Goal: Communication & Community: Answer question/provide support

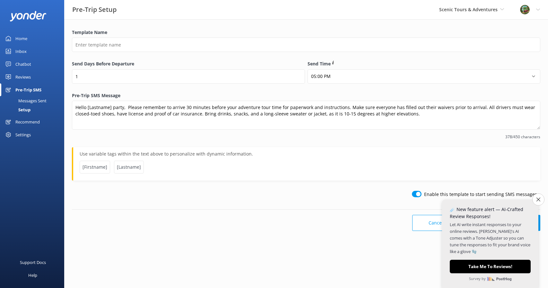
select select "17:00"
type textarea "Hello [Lastname] party, please remember to arrive 30 minutes before your advent…"
click at [535, 199] on button "Close survey" at bounding box center [537, 199] width 13 height 13
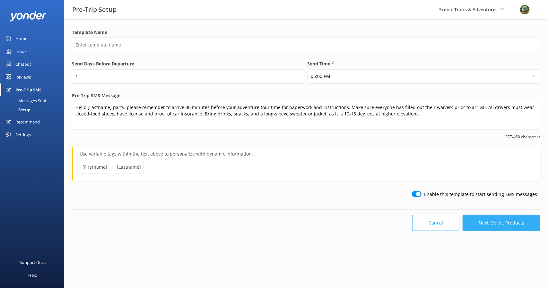
click at [505, 223] on button "Next: Select Products" at bounding box center [501, 223] width 78 height 16
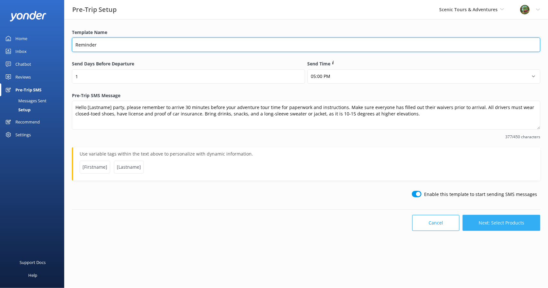
type input "Reminder"
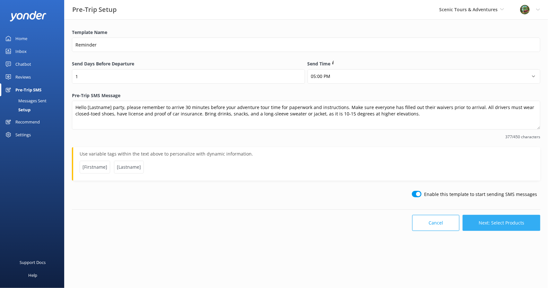
click at [499, 222] on button "Next: Select Products" at bounding box center [501, 223] width 78 height 16
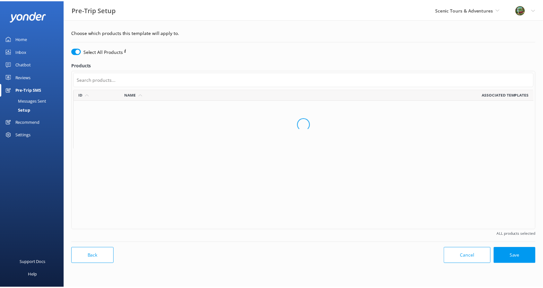
scroll to position [135, 460]
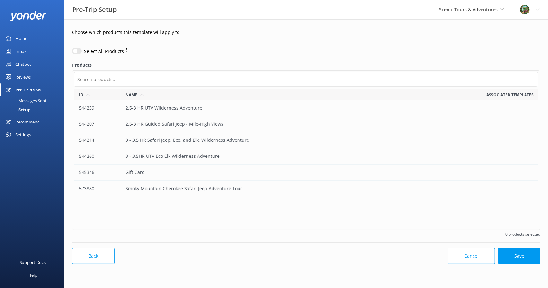
click at [77, 50] on input "checkbox" at bounding box center [77, 51] width 10 height 6
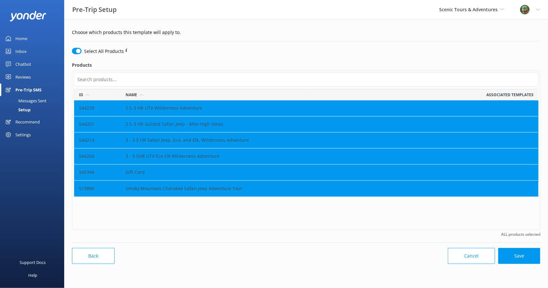
click at [117, 171] on div "545346" at bounding box center [97, 173] width 47 height 16
checkbox input "false"
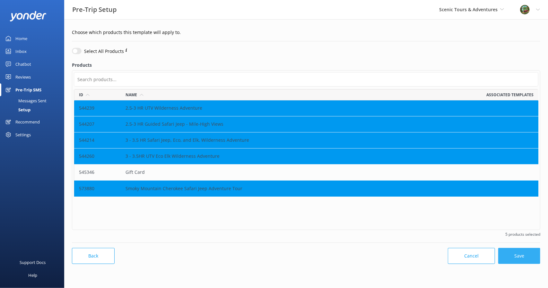
click at [520, 256] on button "Save" at bounding box center [519, 256] width 42 height 16
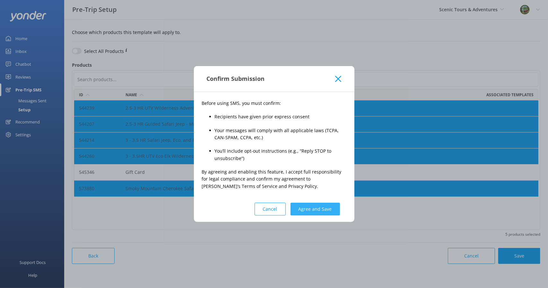
click at [330, 208] on button "Agree and Save" at bounding box center [314, 209] width 49 height 13
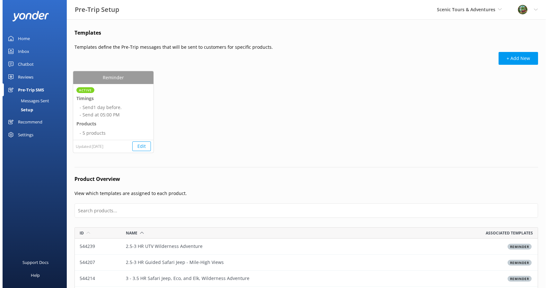
scroll to position [103, 458]
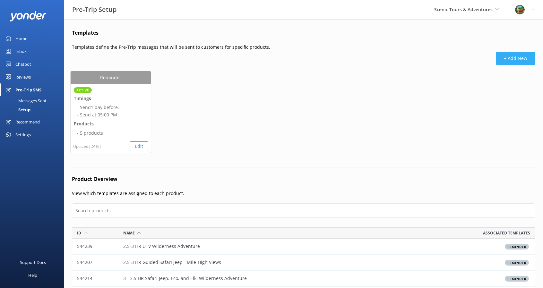
click at [511, 58] on button "+ Add New" at bounding box center [515, 58] width 39 height 13
select select "17:00"
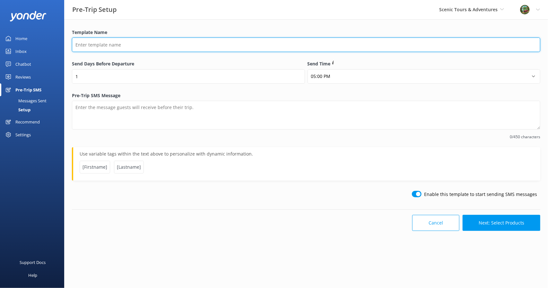
click at [125, 50] on input "Template Name" at bounding box center [306, 45] width 468 height 14
click at [86, 45] on input "Cannbis Pick up" at bounding box center [306, 45] width 468 height 14
type input "Cannabis Pick up"
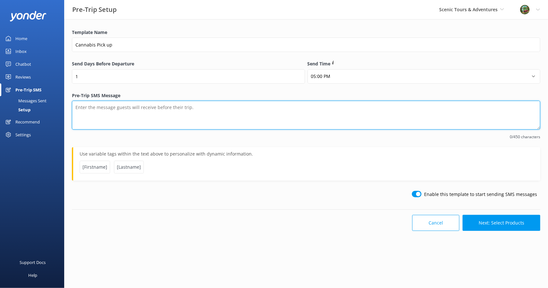
click at [102, 116] on textarea "Pre-Trip SMS Message" at bounding box center [306, 115] width 468 height 29
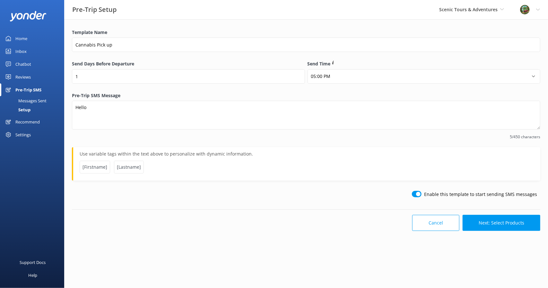
click at [94, 165] on span "[Firstname]" at bounding box center [95, 167] width 30 height 13
click at [96, 169] on span "[Firstname]" at bounding box center [95, 167] width 30 height 13
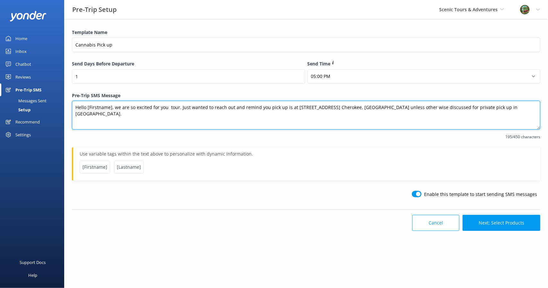
click at [174, 127] on textarea "Hello [Firstname], we are so excited for you tour. Just wanted to reach out and…" at bounding box center [306, 115] width 468 height 29
click at [165, 108] on textarea "Hello [Firstname], we are so excited for you tour. Just wanted to reach out and…" at bounding box center [306, 115] width 468 height 29
click at [390, 116] on textarea "Hello [Firstname], we are so excited for your tour. Just wanted to reach out an…" at bounding box center [306, 115] width 468 height 29
click at [411, 111] on textarea "Hello [Firstname], we are so excited for your tour. Just wanted to reach out an…" at bounding box center [306, 115] width 468 height 29
click at [467, 105] on textarea "Hello [Firstname], we are so excited for your tour. Just wanted to reach out an…" at bounding box center [306, 115] width 468 height 29
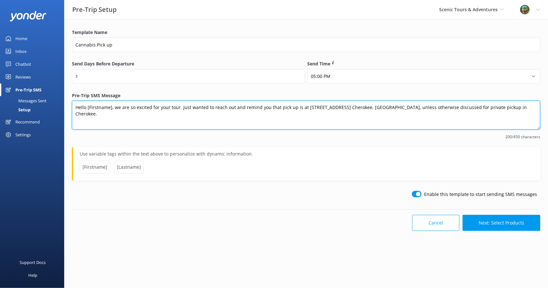
click at [296, 107] on textarea "Hello [Firstname], we are so excited for your tour. Just wanted to reach out an…" at bounding box center [306, 115] width 468 height 29
type textarea "Hello [Firstname], we are so excited for your tour. Just wanted to reach out an…"
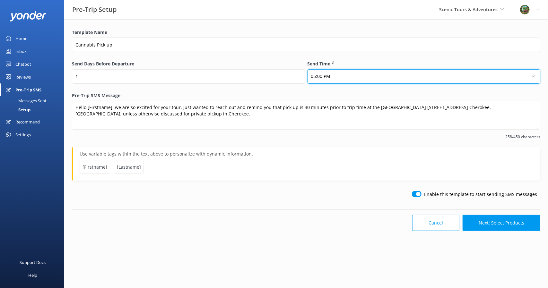
click at [349, 78] on select "12:00 AM 01:00 AM 02:00 AM 03:00 AM 04:00 AM 05:00 AM 06:00 AM 07:00 AM 08:00 A…" at bounding box center [423, 76] width 233 height 14
select select "19:00"
click at [307, 69] on select "12:00 AM 01:00 AM 02:00 AM 03:00 AM 04:00 AM 05:00 AM 06:00 AM 07:00 AM 08:00 A…" at bounding box center [423, 76] width 233 height 14
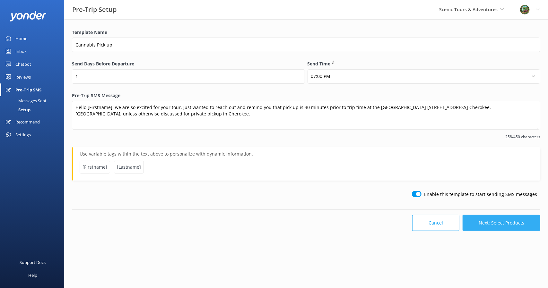
click at [492, 217] on button "Next: Select Products" at bounding box center [501, 223] width 78 height 16
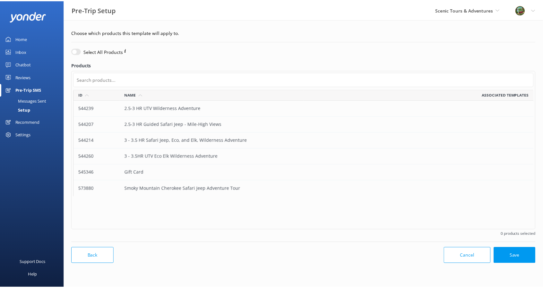
scroll to position [135, 460]
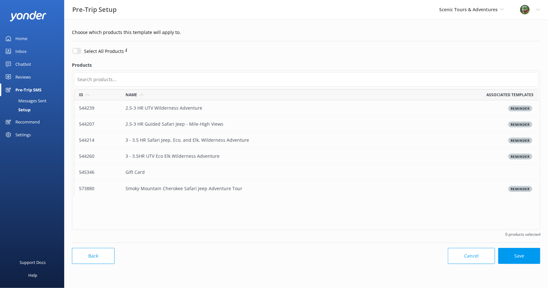
click at [189, 186] on div "Smoky Mountain Cherokee Safari Jeep Adventure Tour" at bounding box center [214, 189] width 186 height 16
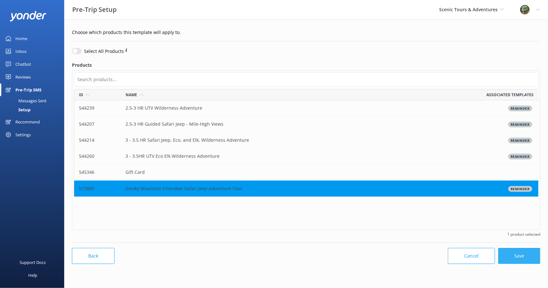
click at [526, 255] on button "Save" at bounding box center [519, 256] width 42 height 16
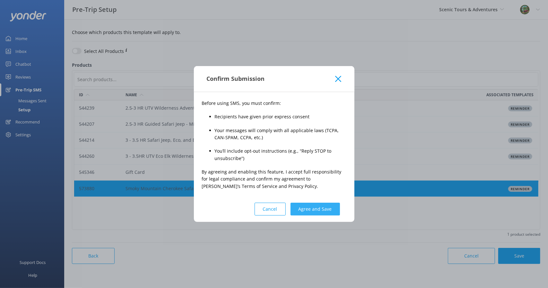
click at [311, 210] on button "Agree and Save" at bounding box center [314, 209] width 49 height 13
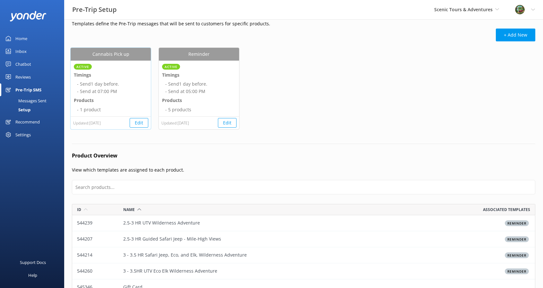
scroll to position [32, 0]
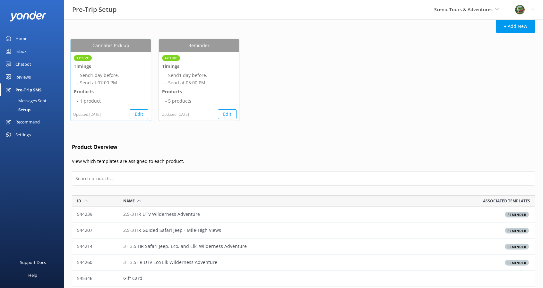
click at [141, 112] on button "Edit" at bounding box center [139, 114] width 19 height 10
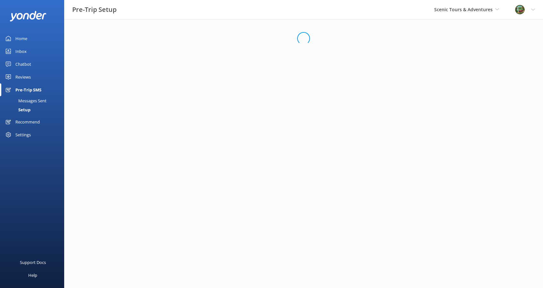
scroll to position [0, 0]
select select "19:00"
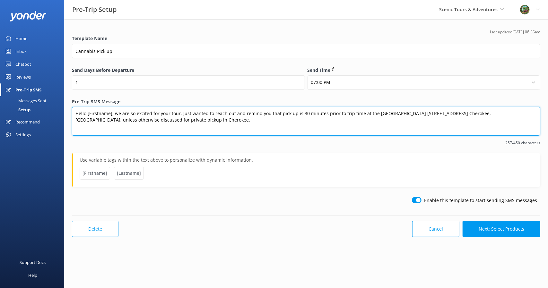
drag, startPoint x: 169, startPoint y: 125, endPoint x: 67, endPoint y: 109, distance: 102.7
click at [67, 109] on div "Last updated [DATE] 08:55am Template Name Cannabis Pick up Send Days Before Dep…" at bounding box center [306, 134] width 484 height 231
paste textarea "[EMAIL_ADDRESS][DOMAIN_NAME]"
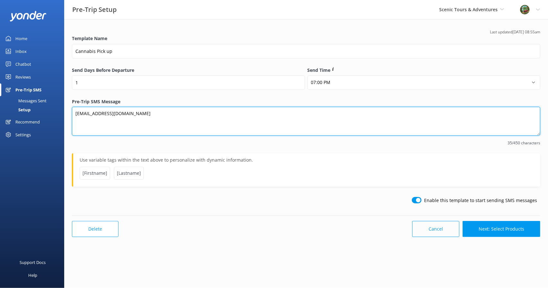
type textarea "[EMAIL_ADDRESS][DOMAIN_NAME]"
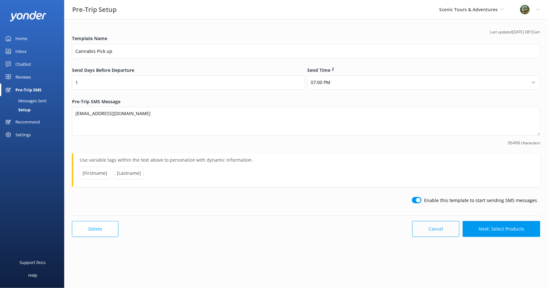
click at [452, 229] on button "Cancel" at bounding box center [435, 229] width 47 height 16
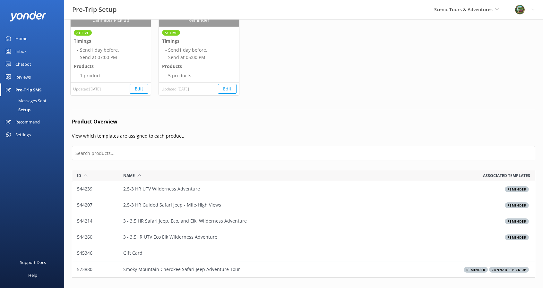
scroll to position [60, 0]
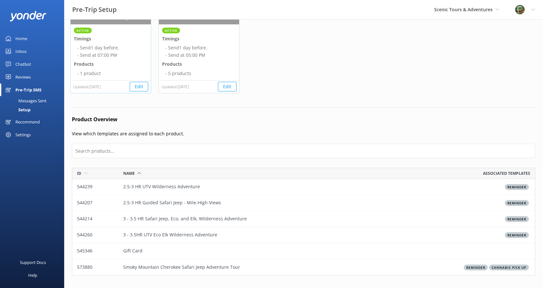
click at [123, 70] on li "- 1 product" at bounding box center [112, 73] width 71 height 7
click at [140, 83] on button "Edit" at bounding box center [139, 87] width 19 height 10
select select "19:00"
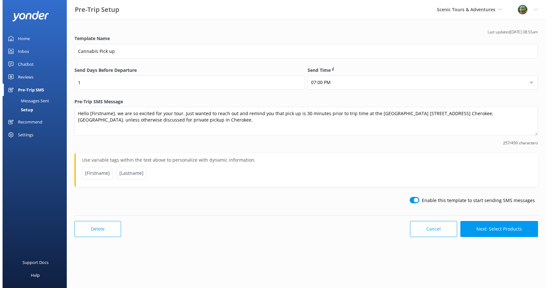
scroll to position [0, 0]
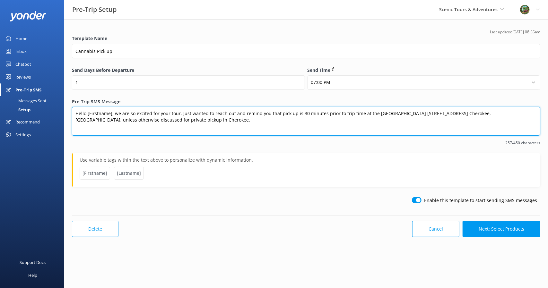
drag, startPoint x: 176, startPoint y: 125, endPoint x: 73, endPoint y: 112, distance: 103.2
click at [73, 112] on textarea "Hello [Firstname], we are so excited for your tour. Just wanted to reach out an…" at bounding box center [306, 121] width 468 height 29
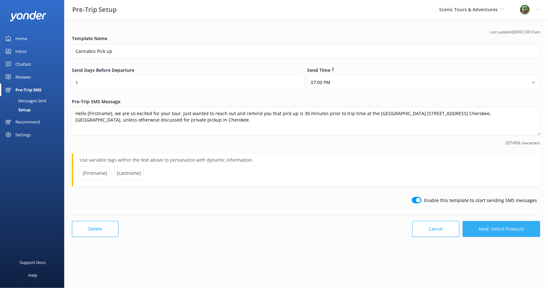
click at [521, 229] on button "Next: Select Products" at bounding box center [501, 229] width 78 height 16
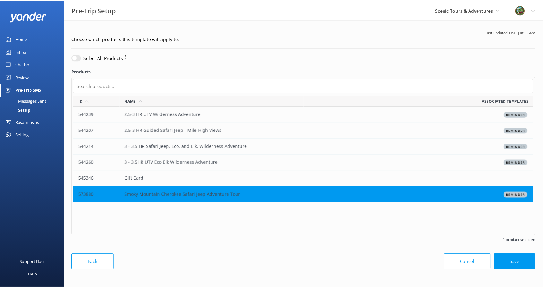
scroll to position [135, 460]
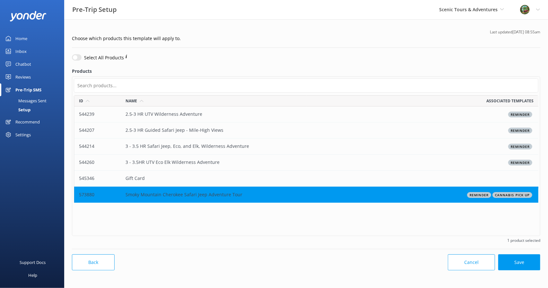
click at [523, 10] on img at bounding box center [525, 10] width 10 height 10
click at [488, 11] on span "Scenic Tours & Adventures" at bounding box center [468, 9] width 58 height 6
click at [460, 39] on link "Cherokee Cannabis Tours" at bounding box center [463, 42] width 64 height 15
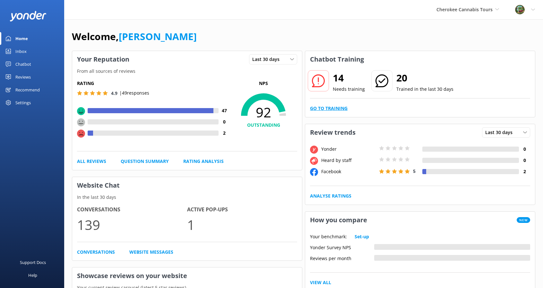
click at [331, 108] on link "Go to Training" at bounding box center [329, 108] width 38 height 7
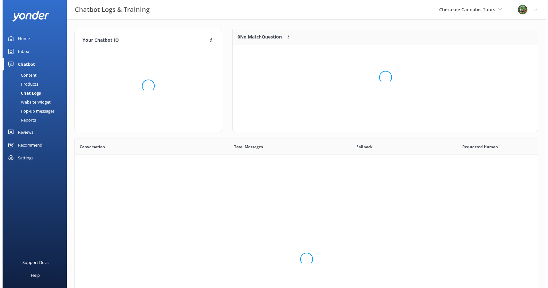
scroll to position [75, 300]
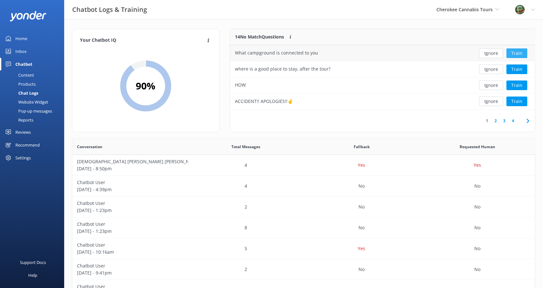
click at [523, 49] on button "Train" at bounding box center [516, 53] width 21 height 10
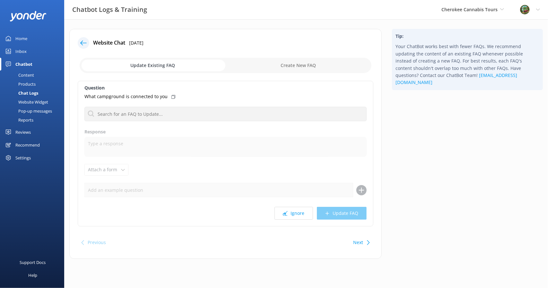
click at [313, 66] on input "checkbox" at bounding box center [226, 65] width 292 height 15
checkbox input "true"
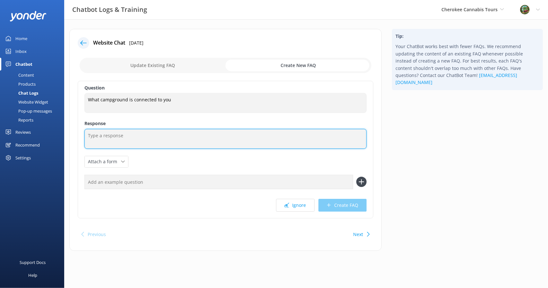
click at [130, 143] on textarea at bounding box center [225, 139] width 282 height 20
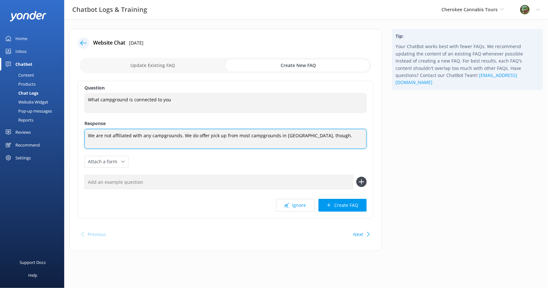
click at [324, 134] on textarea "We are not affiliated with any campgrounds. We do offer pick up from most campg…" at bounding box center [225, 139] width 282 height 20
type textarea "We are not affiliated with any campgrounds. We do offer pick up from most campg…"
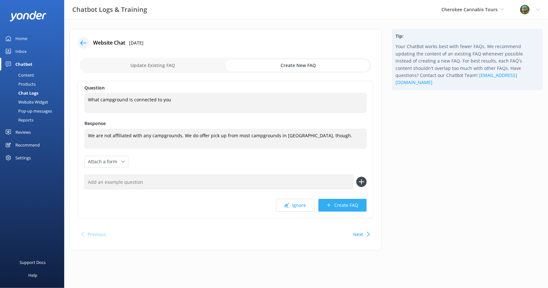
click at [340, 203] on button "Create FAQ" at bounding box center [342, 205] width 48 height 13
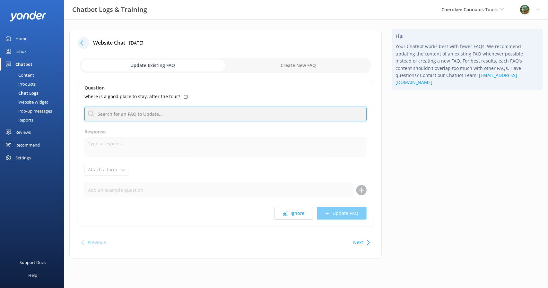
click at [129, 117] on input "text" at bounding box center [225, 114] width 282 height 14
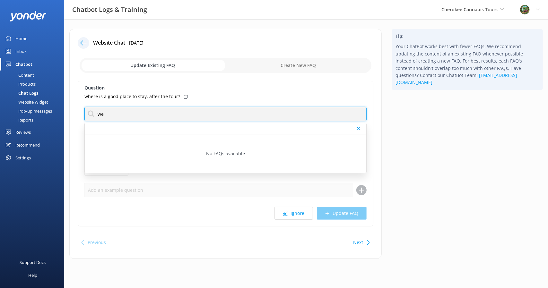
type input "w"
type input "affi"
drag, startPoint x: 117, startPoint y: 117, endPoint x: 80, endPoint y: 116, distance: 36.6
click at [80, 116] on div "Question where is a good place to stay, after the tour? affi No FAQs available …" at bounding box center [226, 154] width 296 height 146
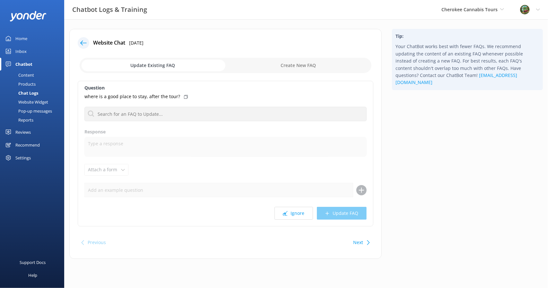
click at [332, 68] on input "checkbox" at bounding box center [226, 65] width 292 height 15
checkbox input "true"
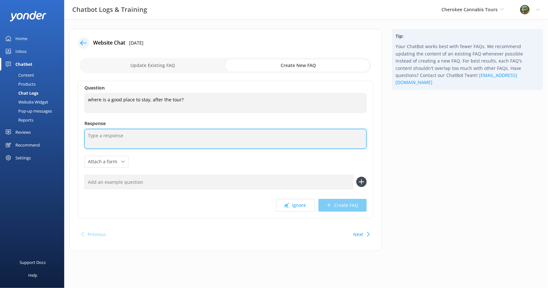
click at [159, 137] on textarea at bounding box center [225, 139] width 282 height 20
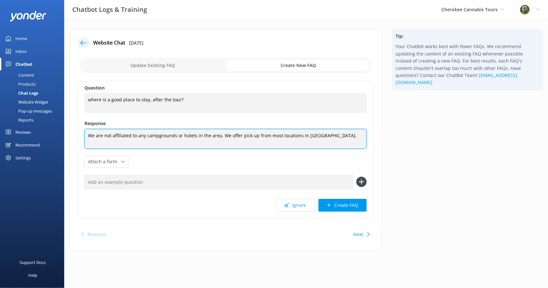
click at [229, 134] on textarea "We are not affiliated to any campgrounds or hotels in the area. We offer pick u…" at bounding box center [225, 139] width 282 height 20
click at [332, 134] on textarea "We are not affiliated to any campgrounds or hotels in the area. We do offer pic…" at bounding box center [225, 139] width 282 height 20
click at [218, 140] on textarea "We are not affiliated with any campgrounds or hotels in the area. We do offer p…" at bounding box center [225, 139] width 282 height 20
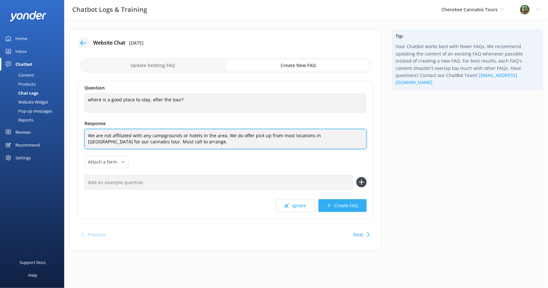
type textarea "We are not affiliated with any campgrounds or hotels in the area. We do offer p…"
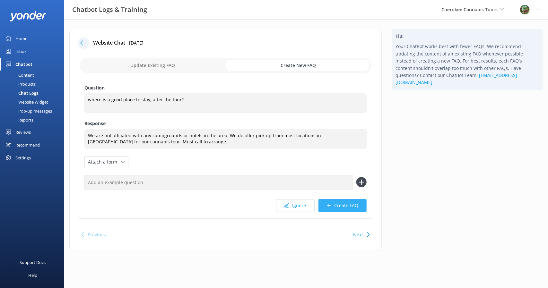
click at [339, 202] on button "Create FAQ" at bounding box center [342, 205] width 48 height 13
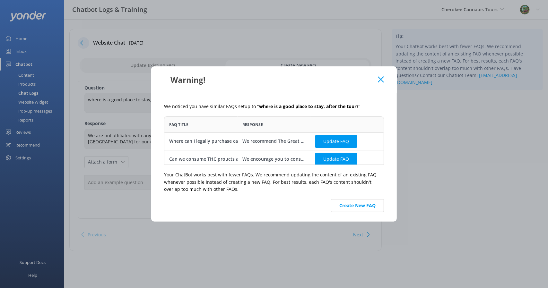
scroll to position [43, 215]
click at [339, 203] on button "Create New FAQ" at bounding box center [357, 205] width 53 height 13
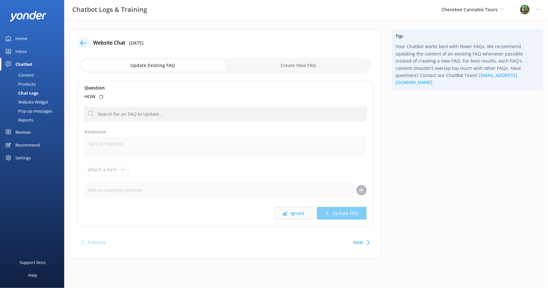
click at [302, 214] on button "Ignore" at bounding box center [293, 213] width 39 height 13
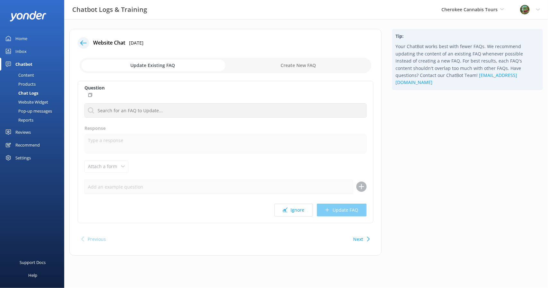
click at [302, 214] on button "Ignore" at bounding box center [293, 210] width 39 height 13
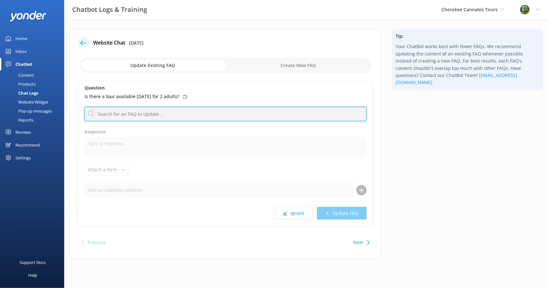
click at [153, 114] on input "text" at bounding box center [225, 114] width 282 height 14
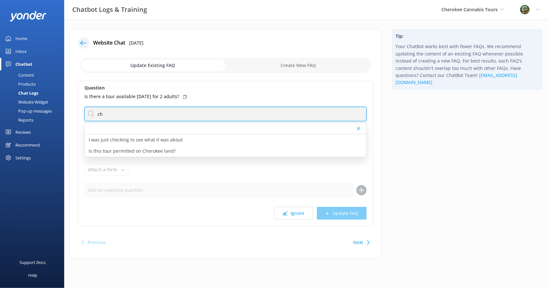
type input "c"
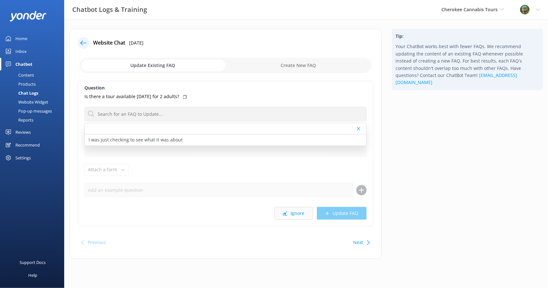
click at [292, 211] on button "Ignore" at bounding box center [293, 213] width 39 height 13
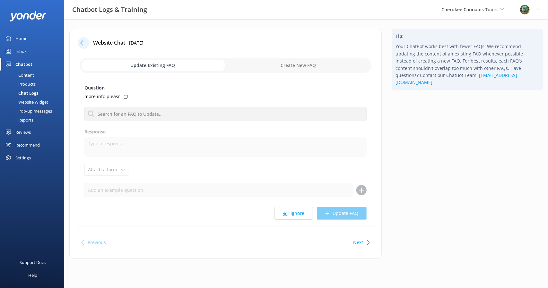
click at [292, 211] on button "Ignore" at bounding box center [293, 213] width 39 height 13
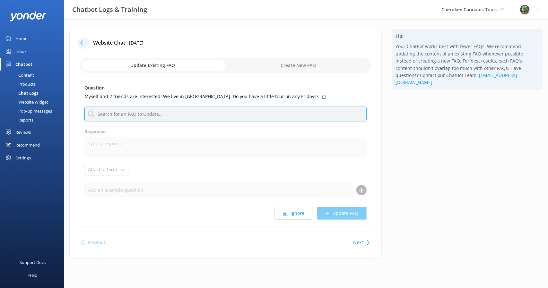
click at [200, 118] on input "text" at bounding box center [225, 114] width 282 height 14
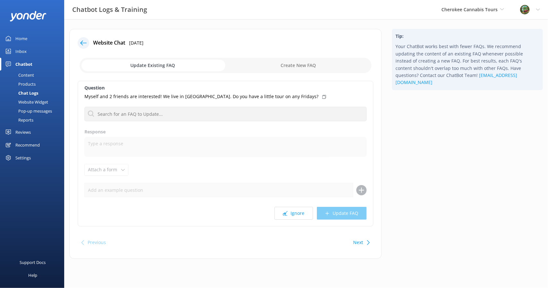
click at [299, 58] on input "checkbox" at bounding box center [226, 65] width 292 height 15
checkbox input "true"
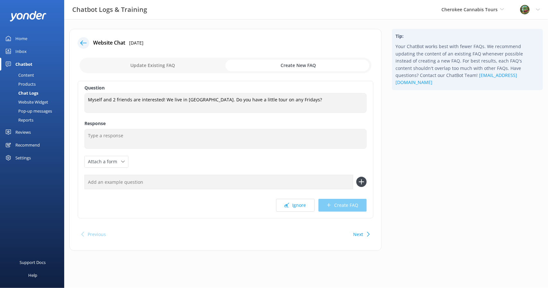
click at [209, 122] on label "Response" at bounding box center [225, 123] width 282 height 7
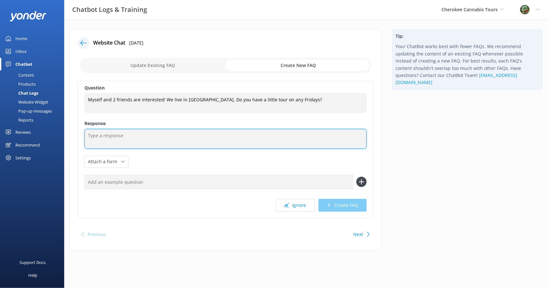
click at [188, 138] on textarea at bounding box center [225, 139] width 282 height 20
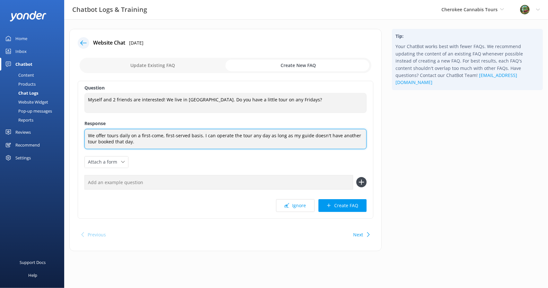
click at [180, 135] on textarea "We offer tours daily on a first-come, first-served basis. I can operate the tou…" at bounding box center [225, 139] width 282 height 20
type textarea "We offer tours daily on a first-come, first-booked basis. I can operate the tou…"
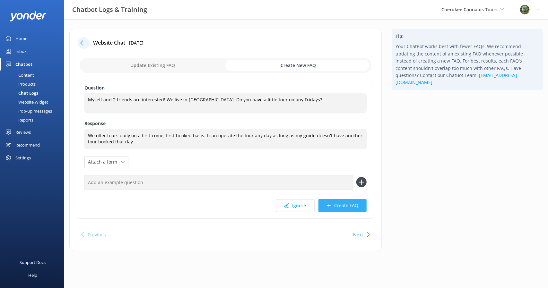
click at [342, 204] on button "Create FAQ" at bounding box center [342, 205] width 48 height 13
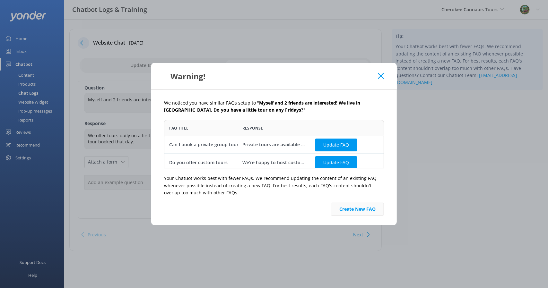
click at [364, 208] on button "Create New FAQ" at bounding box center [357, 209] width 53 height 13
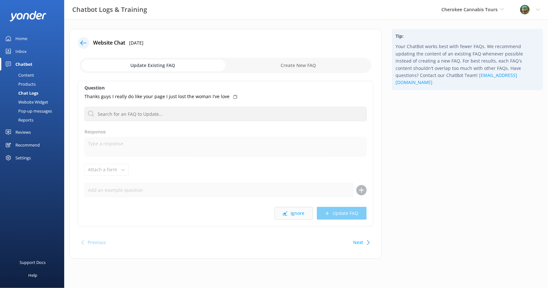
click at [297, 214] on button "Ignore" at bounding box center [293, 213] width 39 height 13
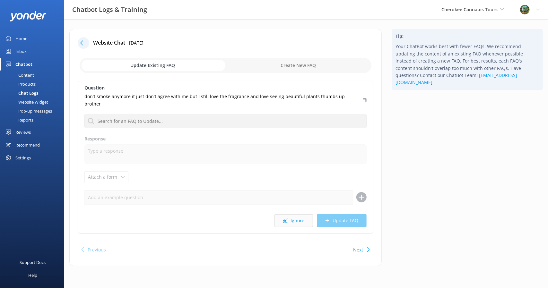
click at [295, 216] on button "Ignore" at bounding box center [293, 220] width 39 height 13
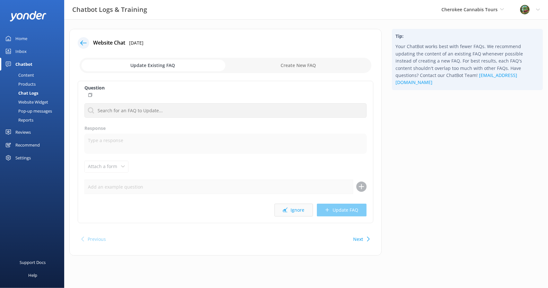
click at [302, 206] on button "Ignore" at bounding box center [293, 210] width 39 height 13
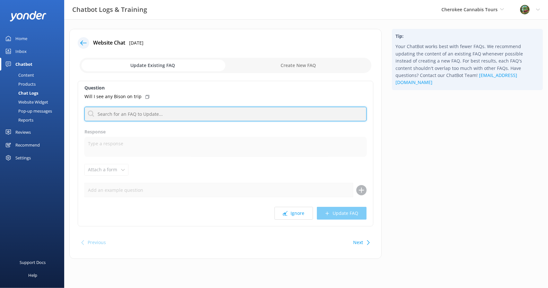
click at [127, 115] on input "text" at bounding box center [225, 114] width 282 height 14
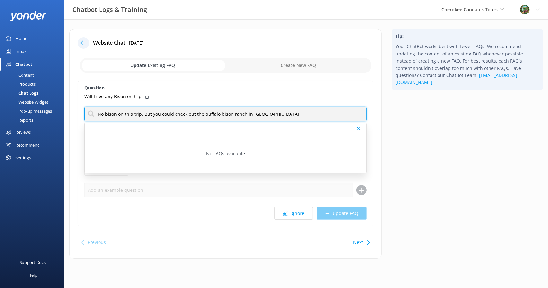
type input "No bison on this trip. But you could check out the buffalo bison ranch in [GEOG…"
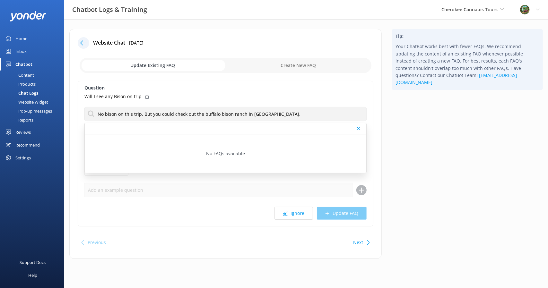
click at [340, 217] on div "Ignore Update FAQ" at bounding box center [225, 213] width 282 height 13
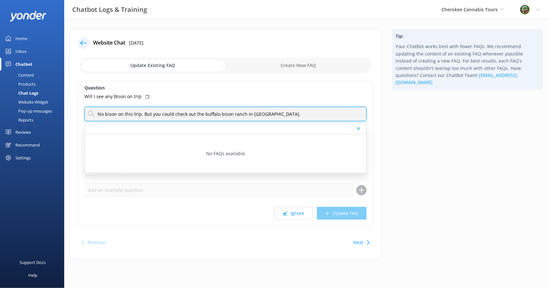
click at [257, 118] on input "No bison on this trip. But you could check out the buffalo bison ranch in [GEOG…" at bounding box center [225, 114] width 282 height 14
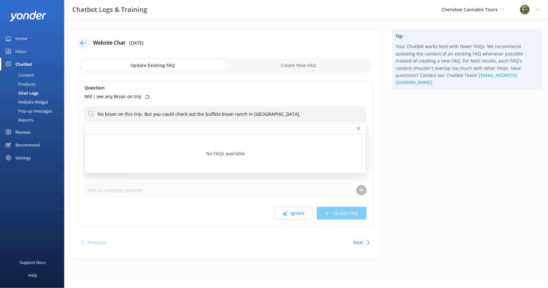
click at [298, 65] on input "checkbox" at bounding box center [226, 65] width 292 height 15
checkbox input "true"
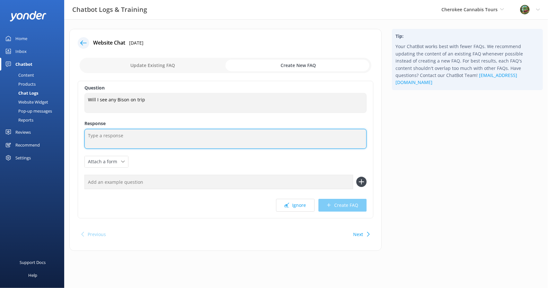
paste textarea "No bison on this trip. But you could check out the buffalo bison ranch in [GEOG…"
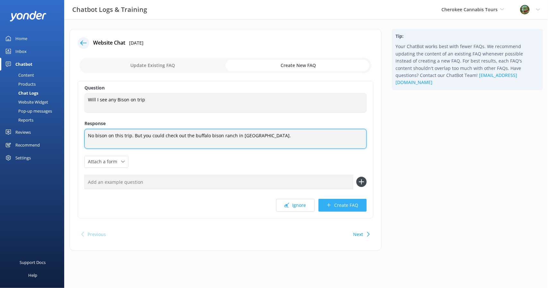
type textarea "No bison on this trip. But you could check out the buffalo bison ranch in [GEOG…"
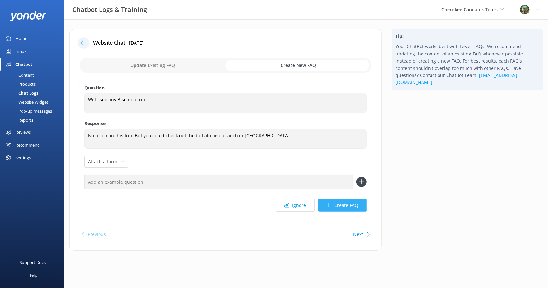
click at [333, 203] on button "Create FAQ" at bounding box center [342, 205] width 48 height 13
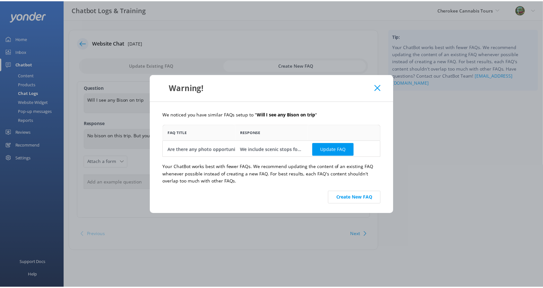
scroll to position [27, 215]
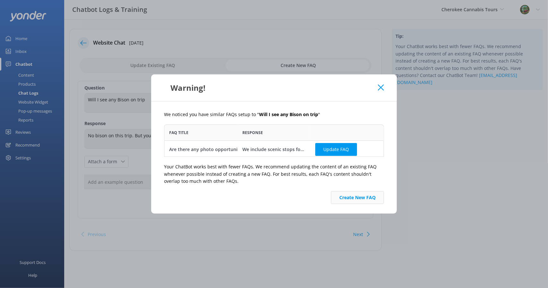
click at [349, 197] on button "Create New FAQ" at bounding box center [357, 197] width 53 height 13
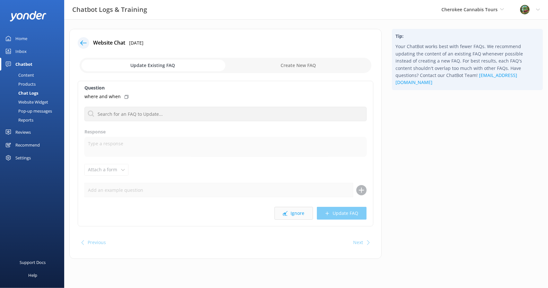
click at [293, 212] on button "Ignore" at bounding box center [293, 213] width 39 height 13
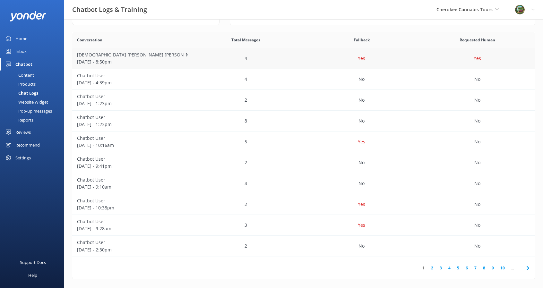
scroll to position [111, 0]
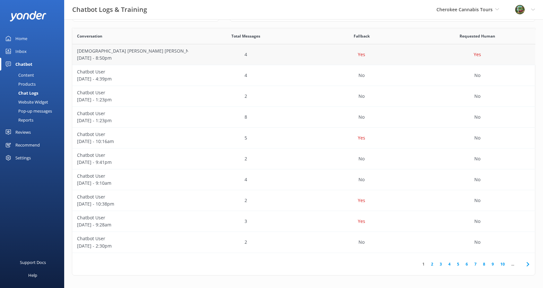
click at [479, 55] on p "Yes" at bounding box center [477, 54] width 7 height 7
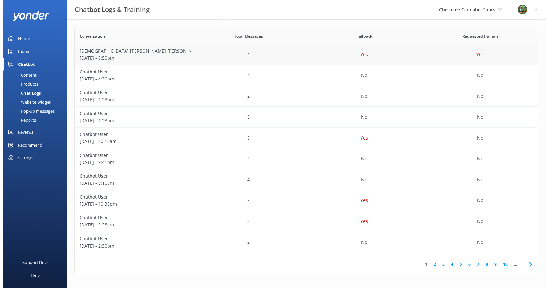
scroll to position [0, 0]
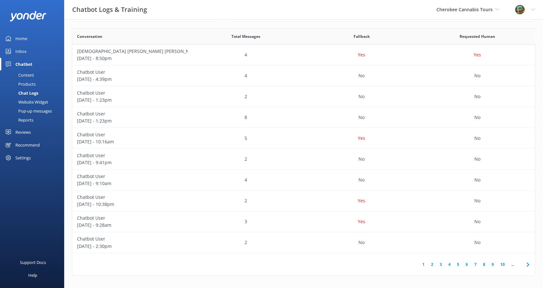
scroll to position [111, 0]
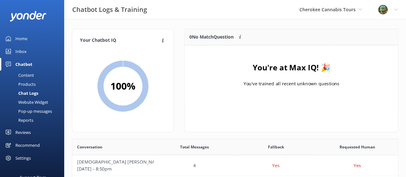
scroll to position [5, 5]
